Goal: Task Accomplishment & Management: Manage account settings

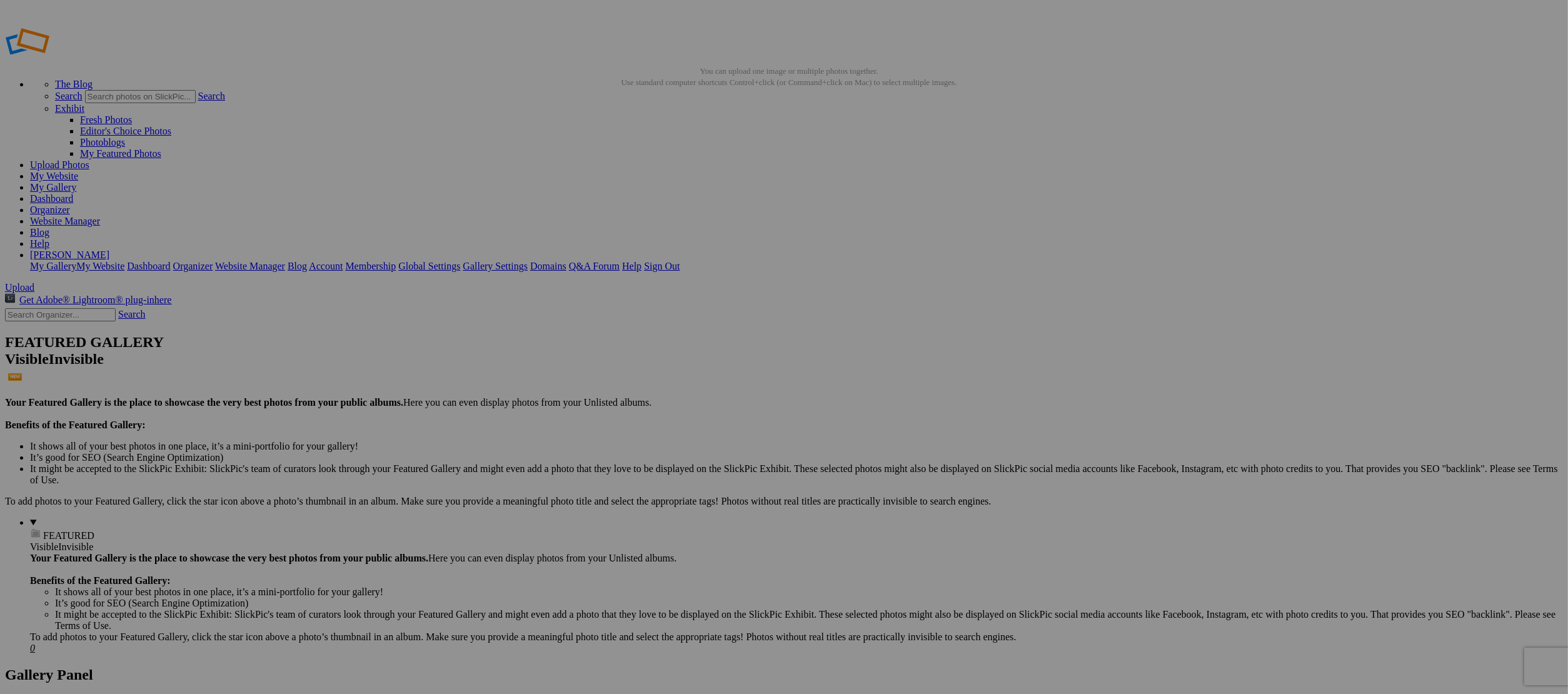
click at [652, 364] on input "text" at bounding box center [686, 370] width 136 height 13
type input "Bridge"
click at [672, 409] on span "Create" at bounding box center [658, 414] width 26 height 10
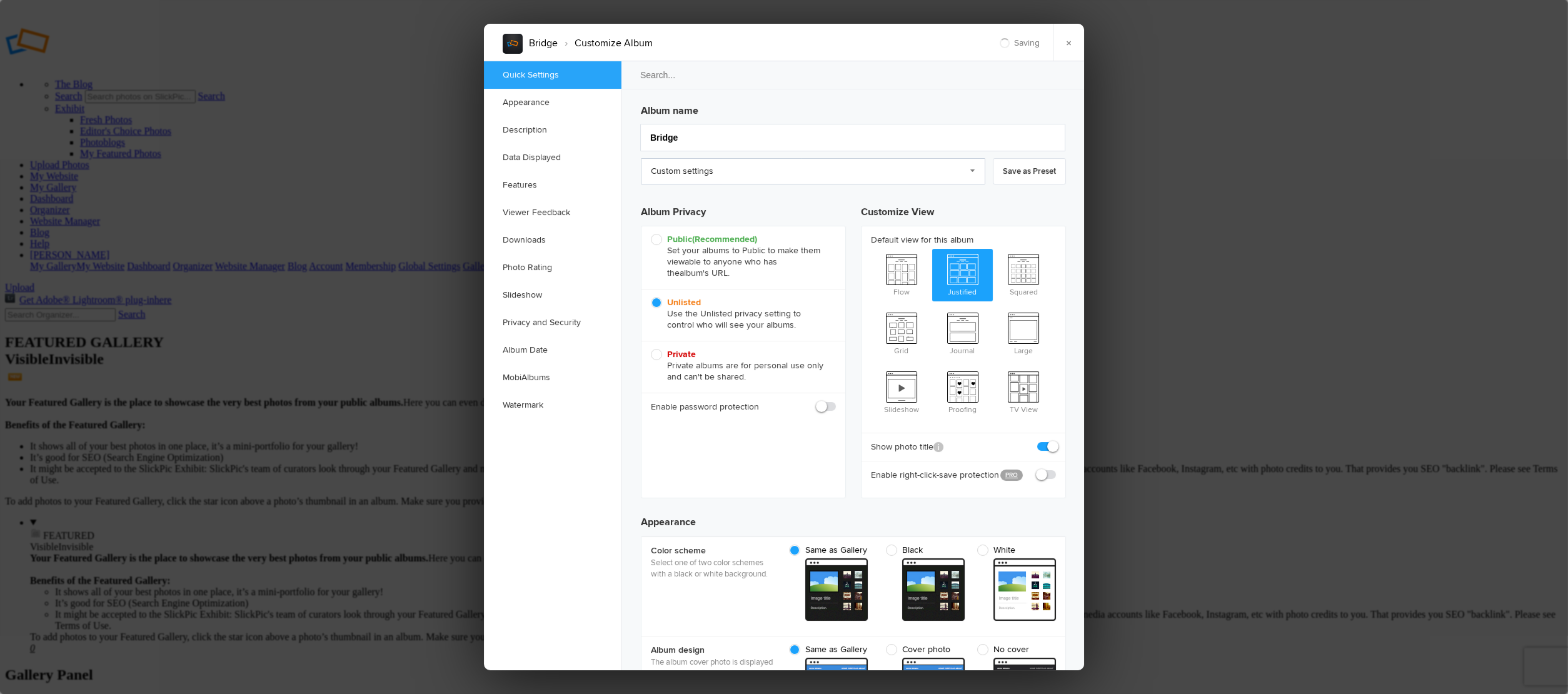
click at [696, 174] on link "Custom settings" at bounding box center [813, 171] width 344 height 26
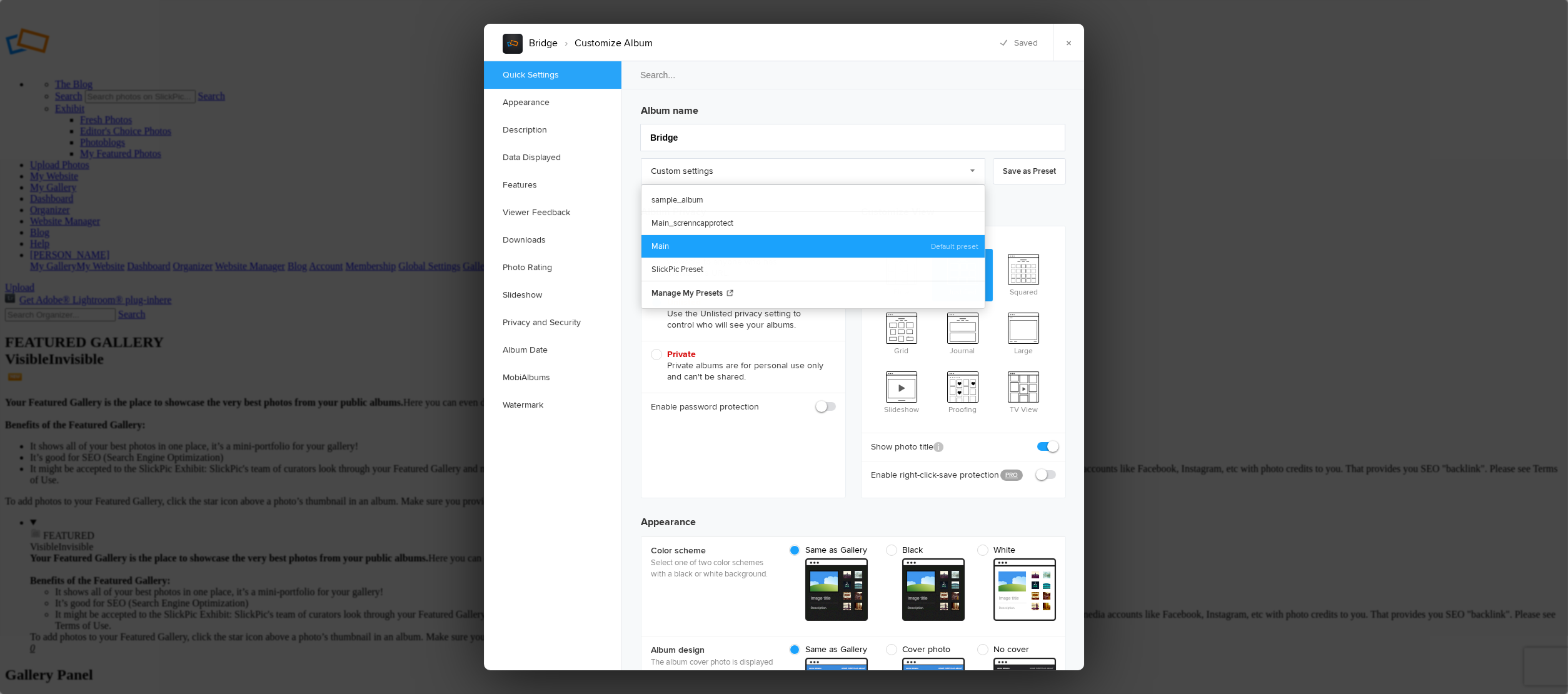
click at [661, 246] on link "Main" at bounding box center [813, 245] width 343 height 23
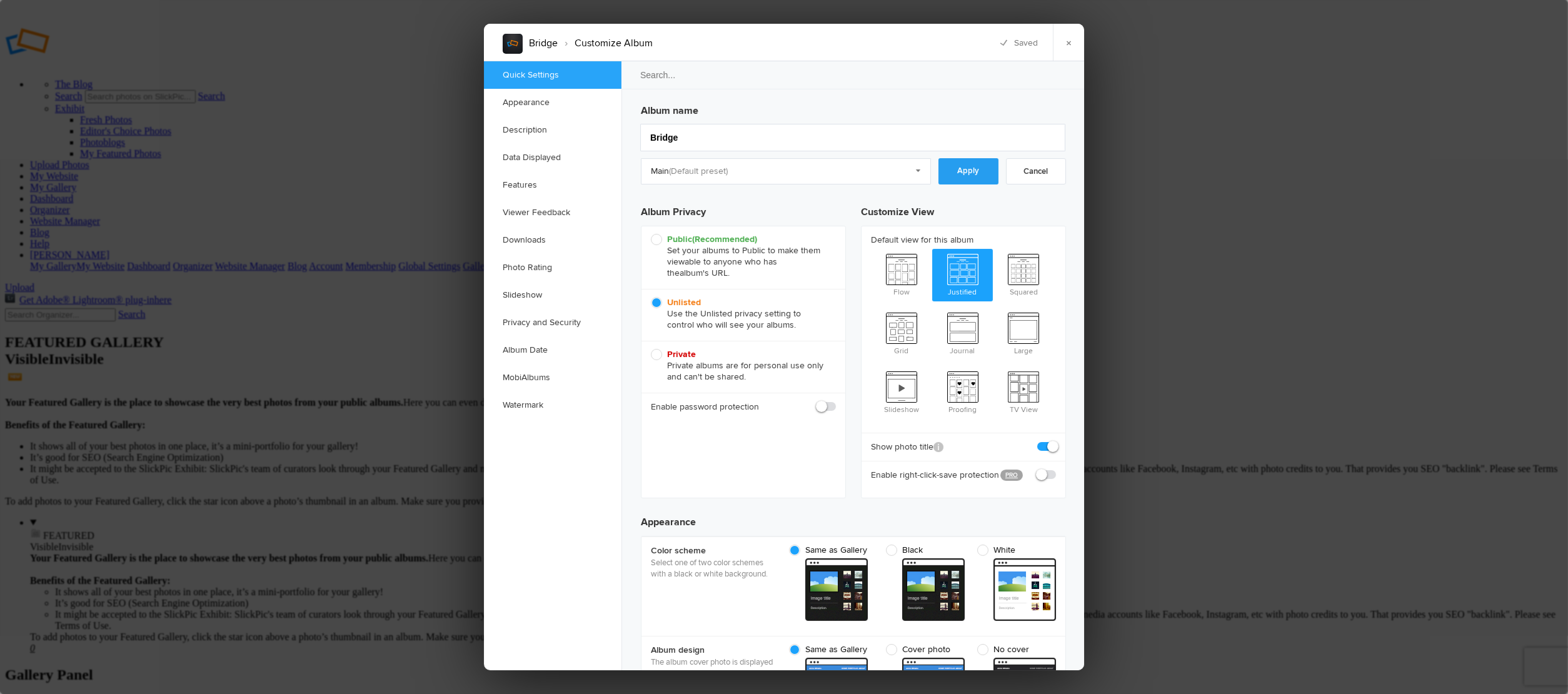
click at [966, 173] on link "Apply" at bounding box center [969, 171] width 60 height 26
checkbox input "true"
click at [1068, 44] on link "×" at bounding box center [1068, 42] width 31 height 37
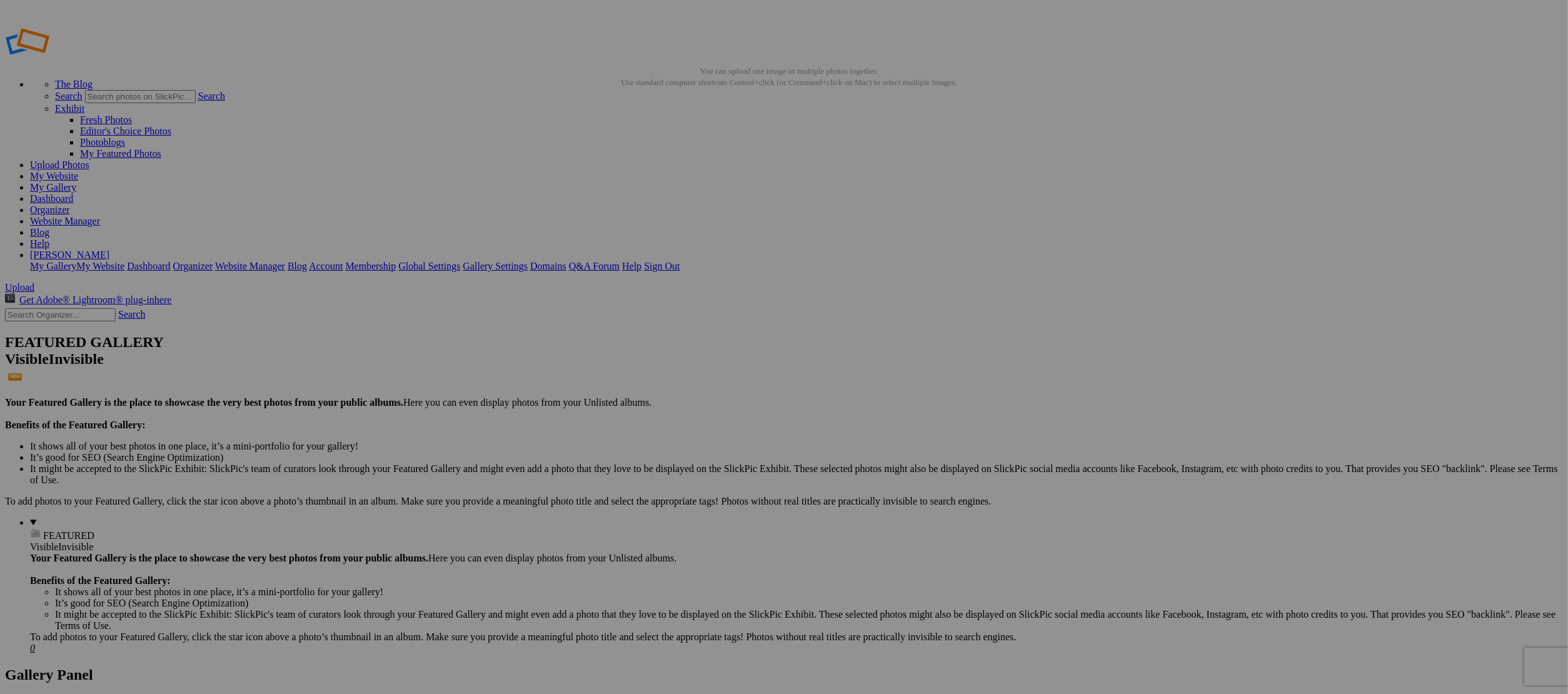
click at [719, 364] on input "text" at bounding box center [686, 370] width 136 height 13
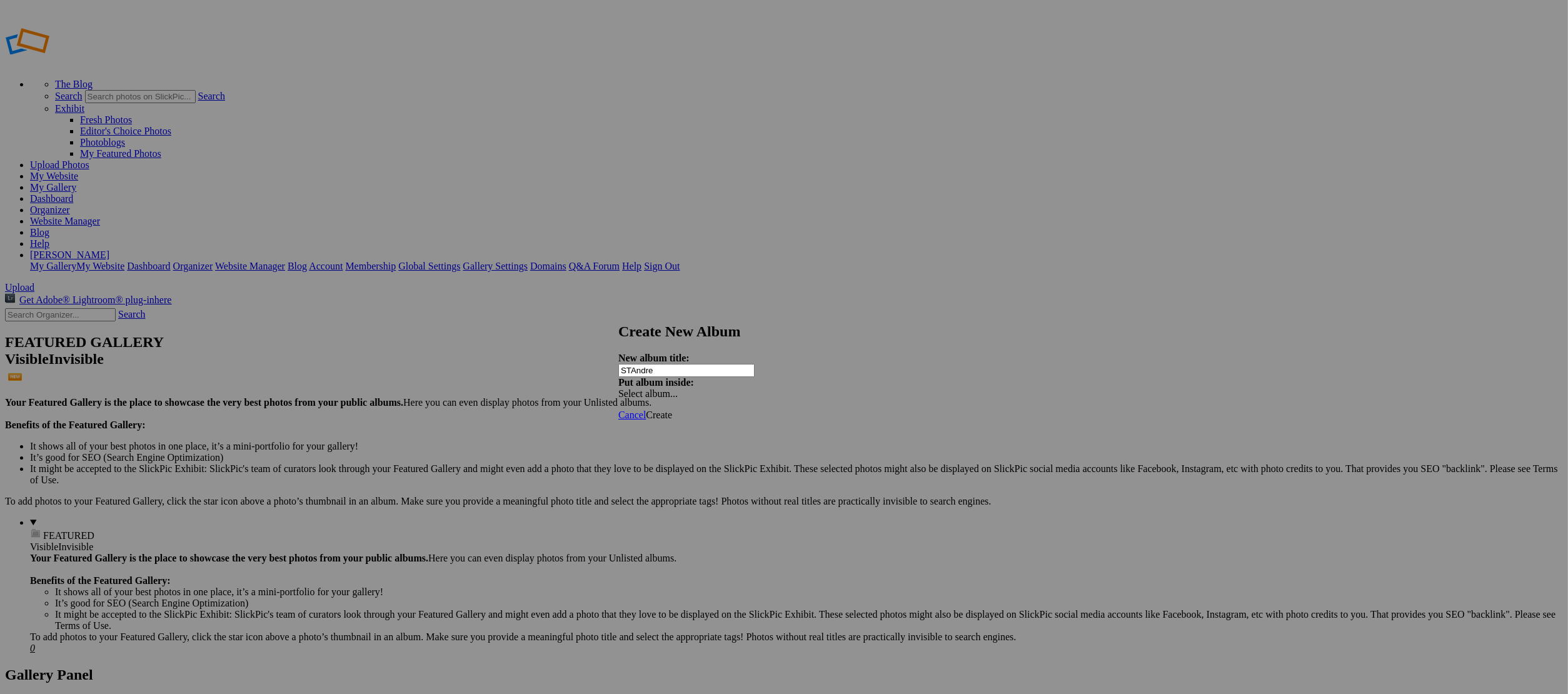
click at [660, 364] on input "STAndre" at bounding box center [686, 370] width 136 height 13
type input "ST-Andre"
click at [672, 409] on span "Create" at bounding box center [658, 414] width 26 height 10
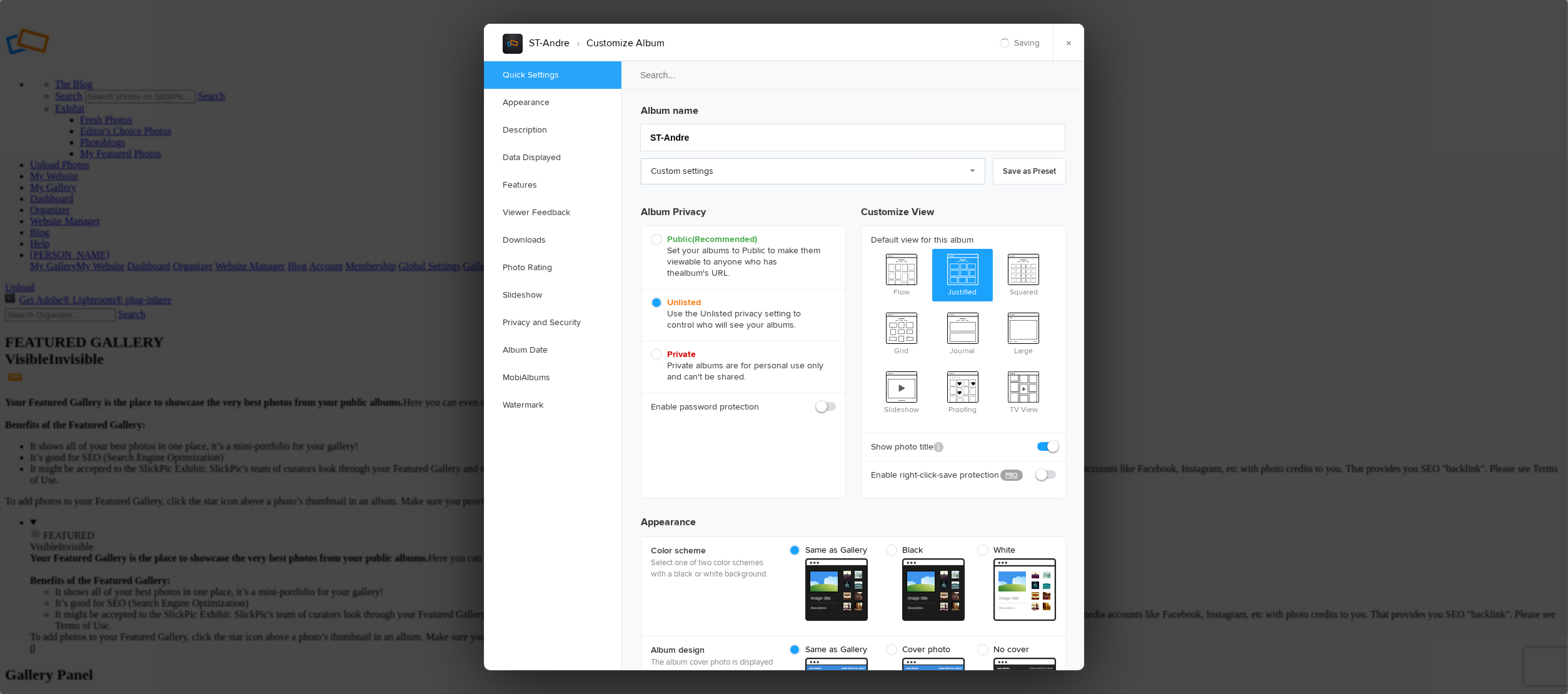
click at [665, 171] on link "Custom settings" at bounding box center [813, 171] width 344 height 26
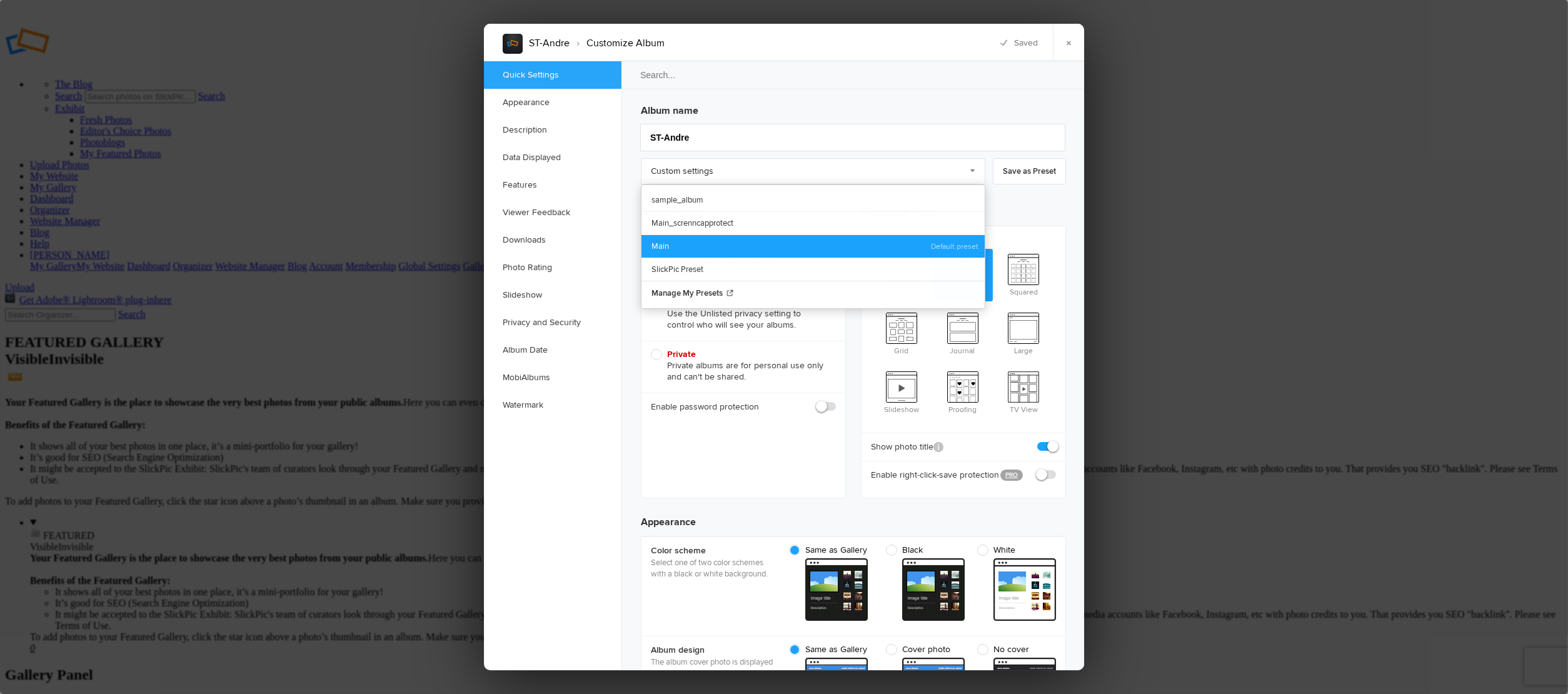
click at [663, 241] on link "Main" at bounding box center [813, 245] width 343 height 23
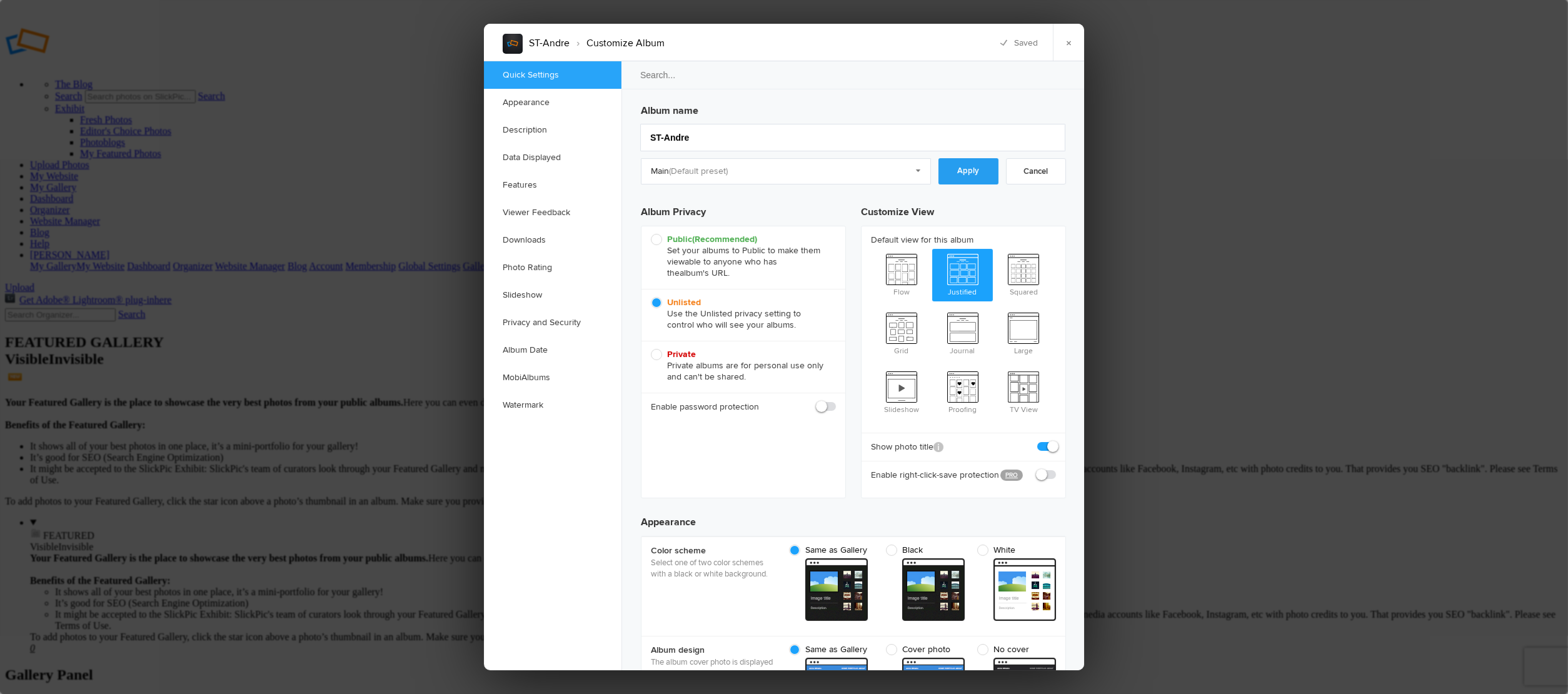
click at [972, 173] on link "Apply" at bounding box center [969, 171] width 60 height 26
checkbox input "true"
click at [1066, 50] on link "×" at bounding box center [1068, 42] width 31 height 37
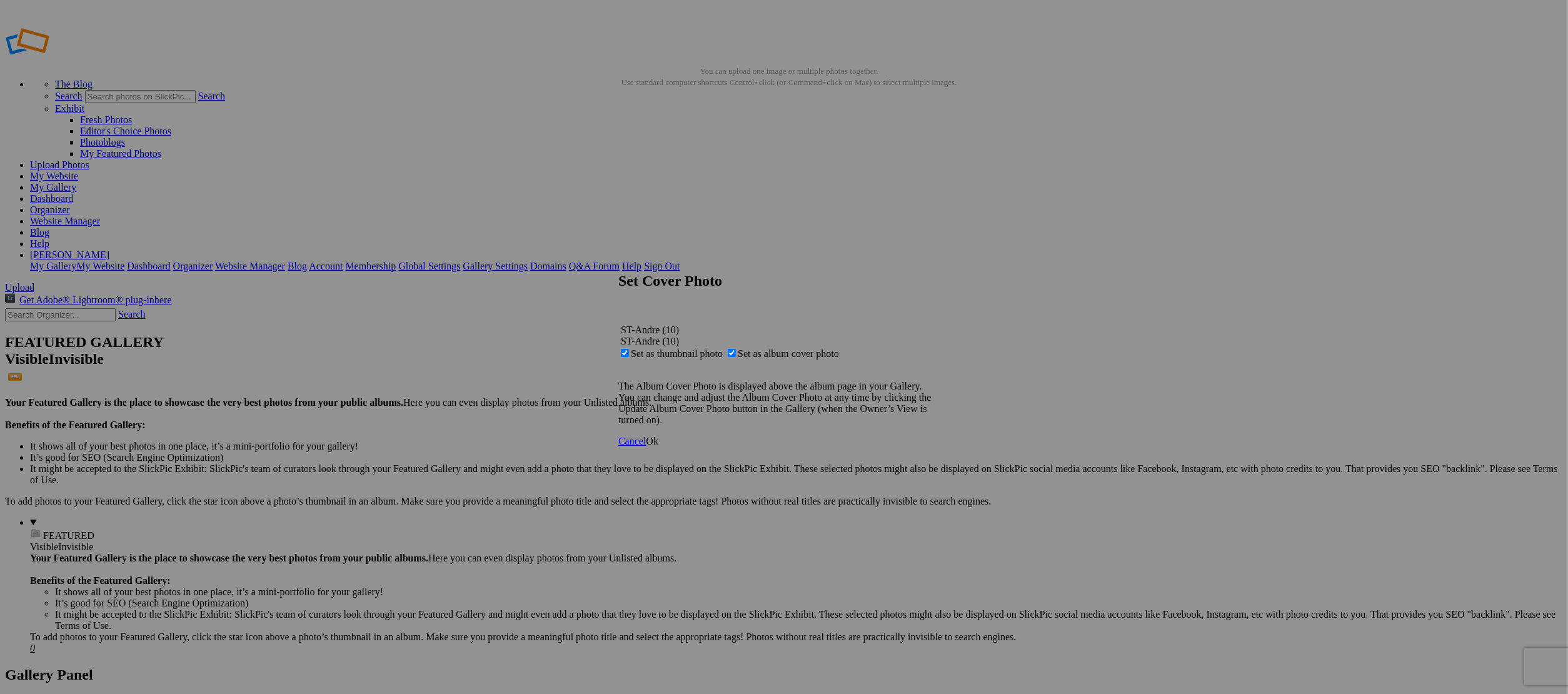
click at [658, 447] on span "Ok" at bounding box center [652, 441] width 13 height 10
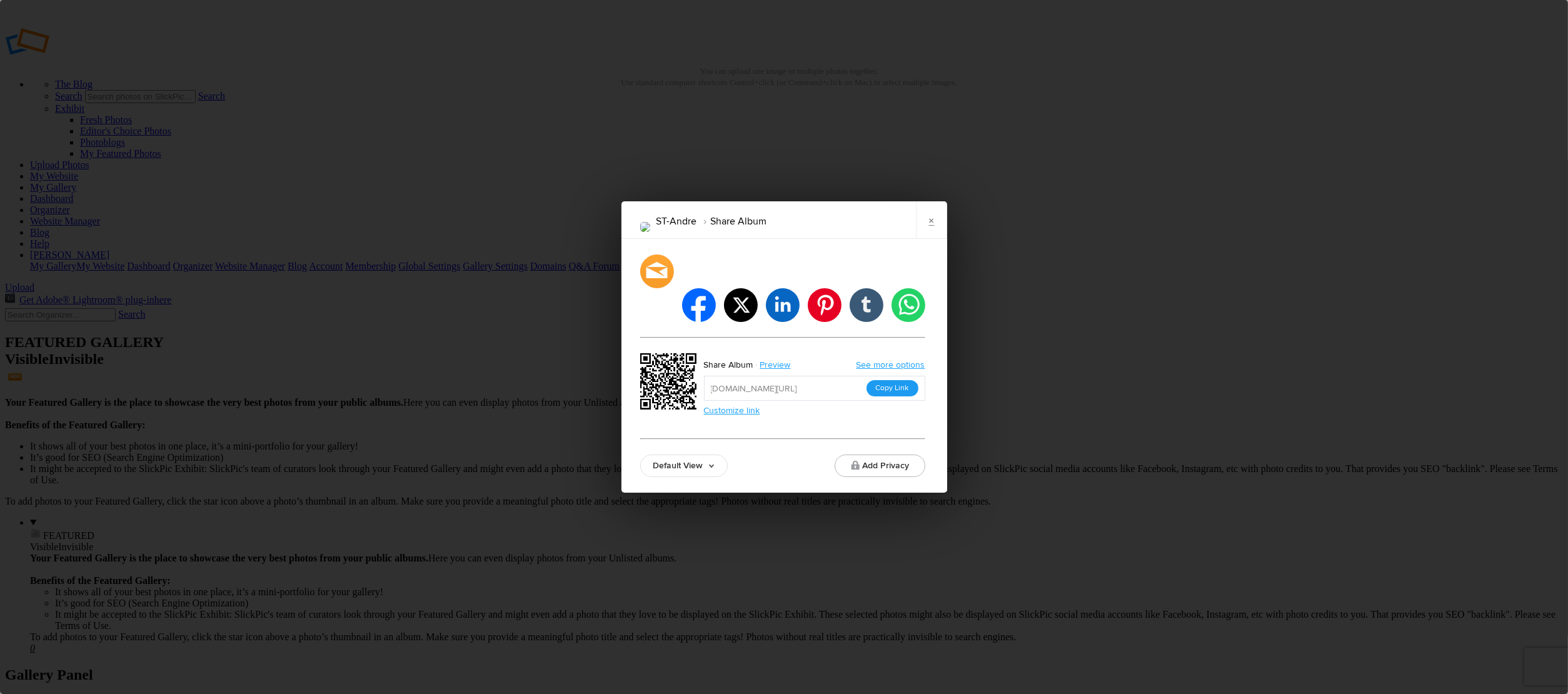
click at [889, 380] on button "Copy Link" at bounding box center [892, 388] width 52 height 16
click at [939, 239] on link "×" at bounding box center [931, 220] width 31 height 37
